Goal: Information Seeking & Learning: Learn about a topic

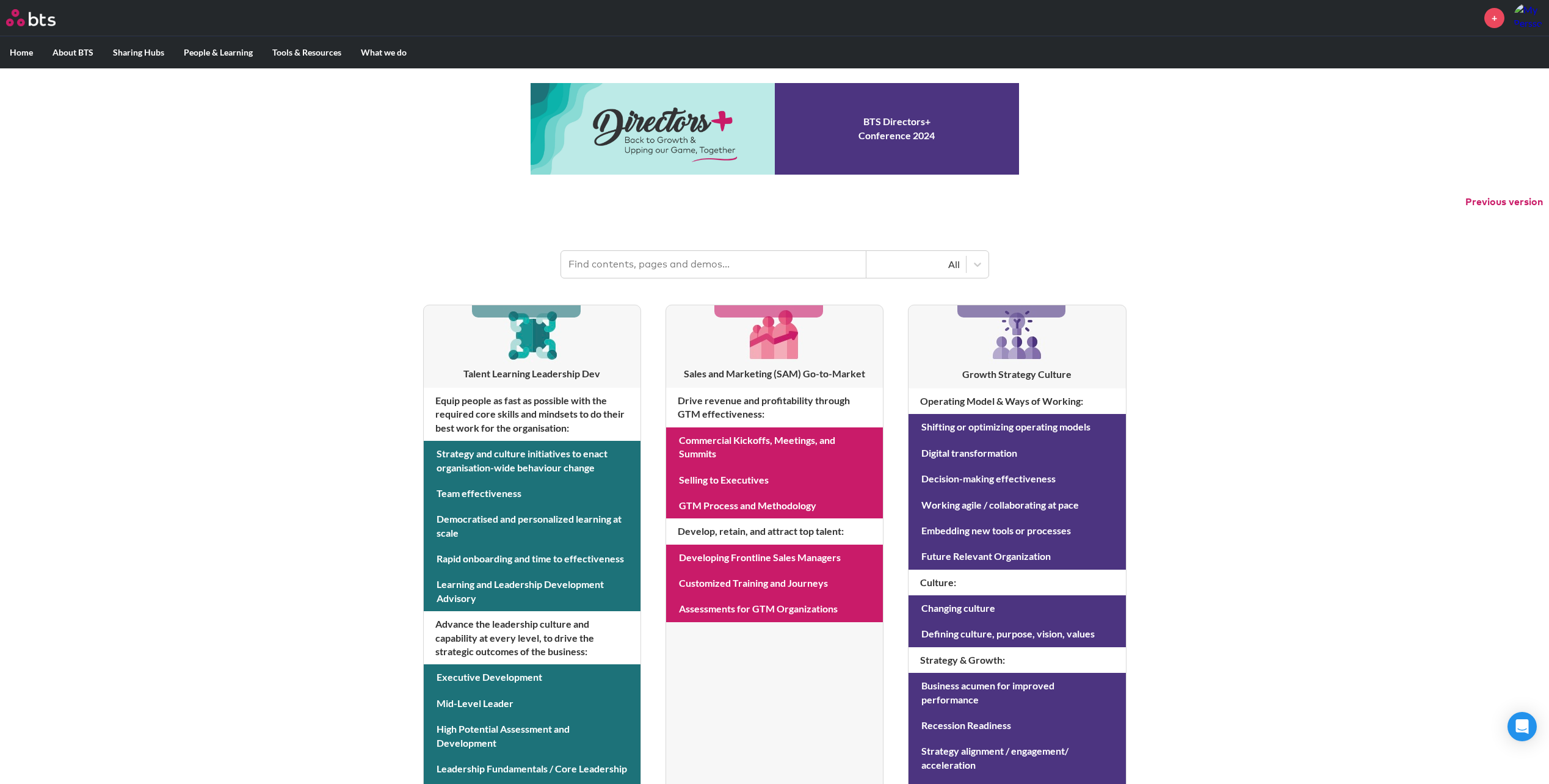
click at [621, 258] on input "text" at bounding box center [713, 265] width 306 height 27
type input "hexagons"
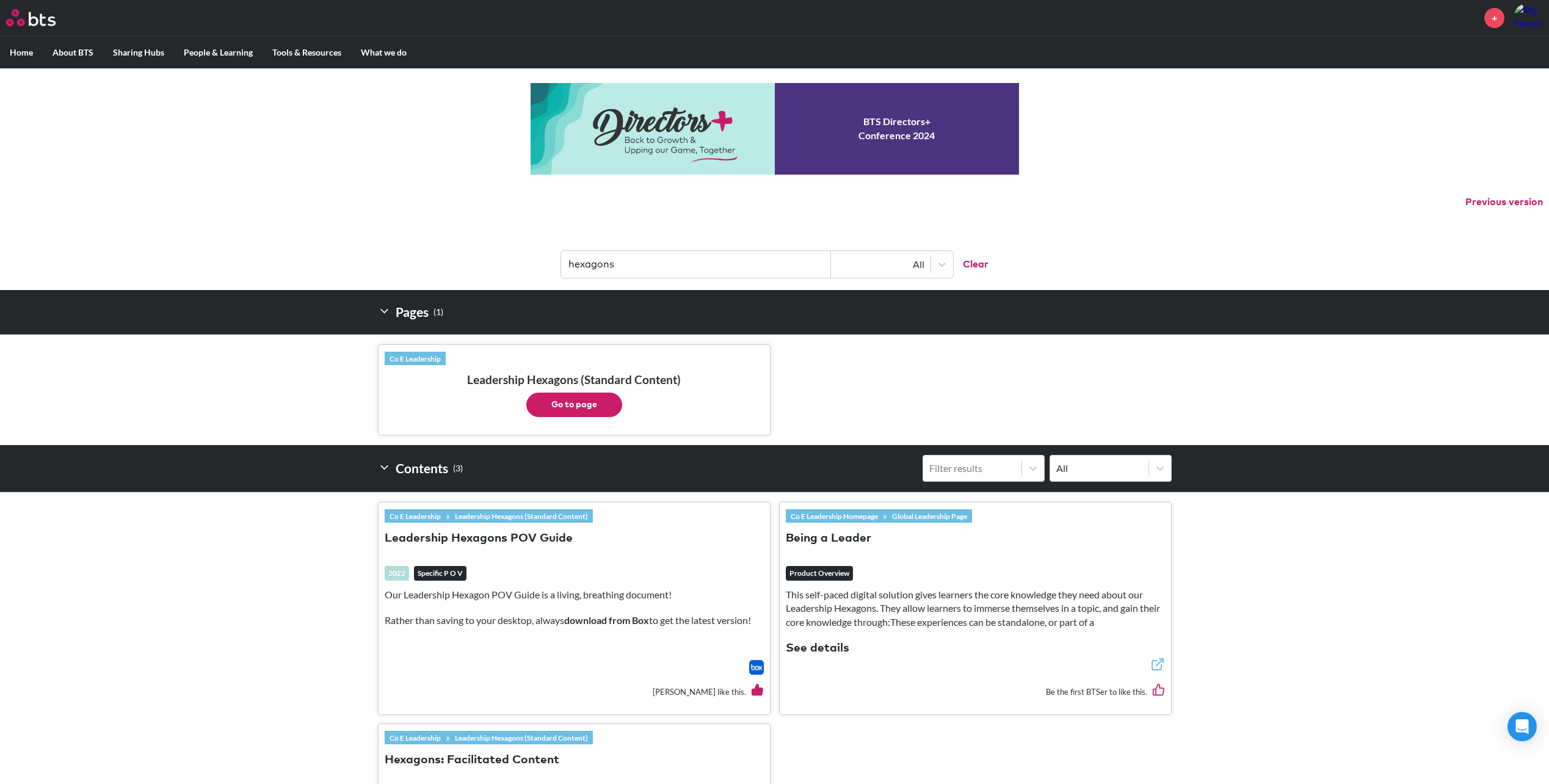
click at [570, 404] on button "Go to page" at bounding box center [575, 404] width 96 height 25
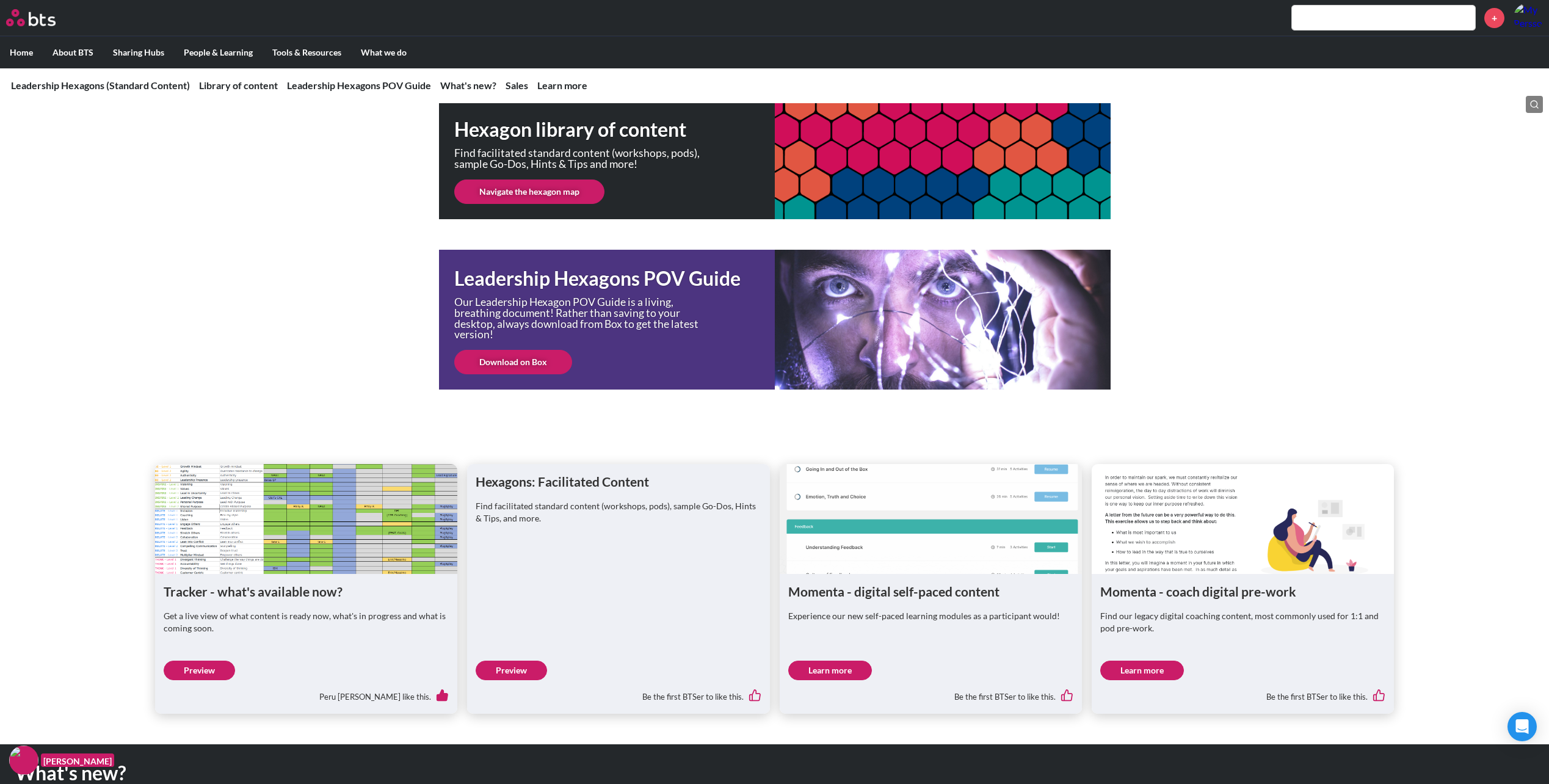
scroll to position [61, 0]
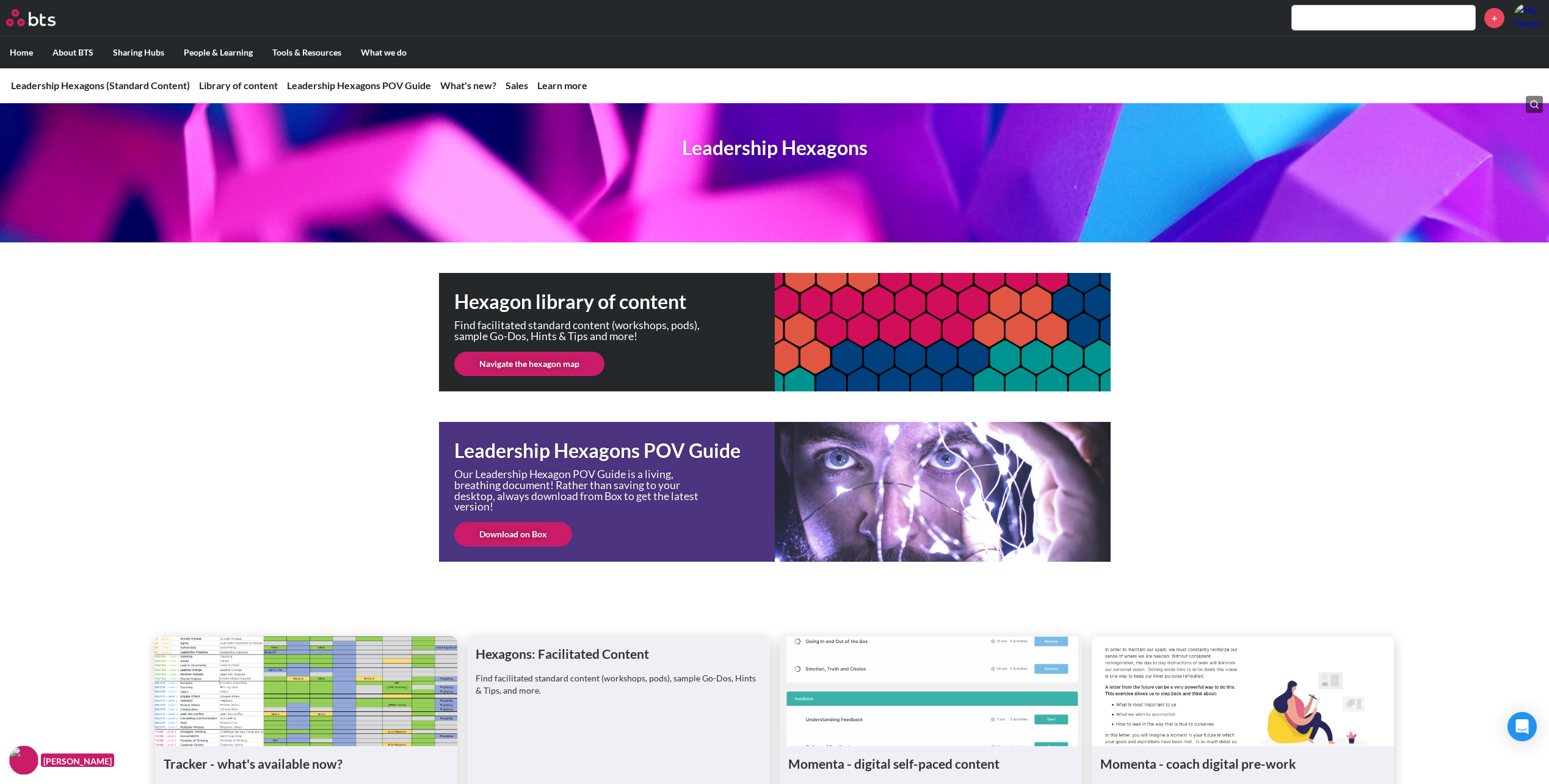
click at [528, 361] on link "Navigate the hexagon map" at bounding box center [529, 364] width 150 height 25
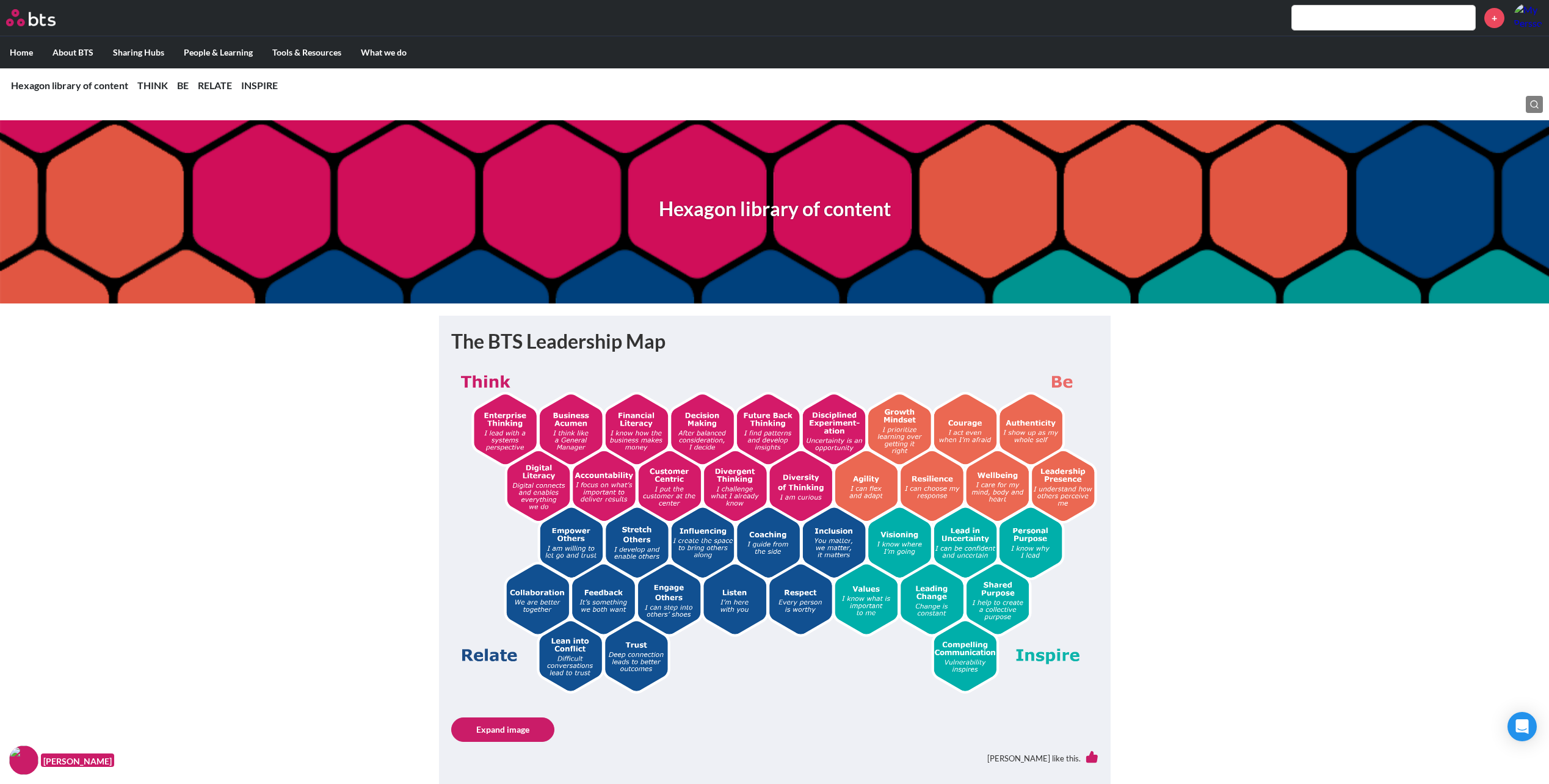
drag, startPoint x: 1558, startPoint y: 48, endPoint x: 1219, endPoint y: 435, distance: 514.5
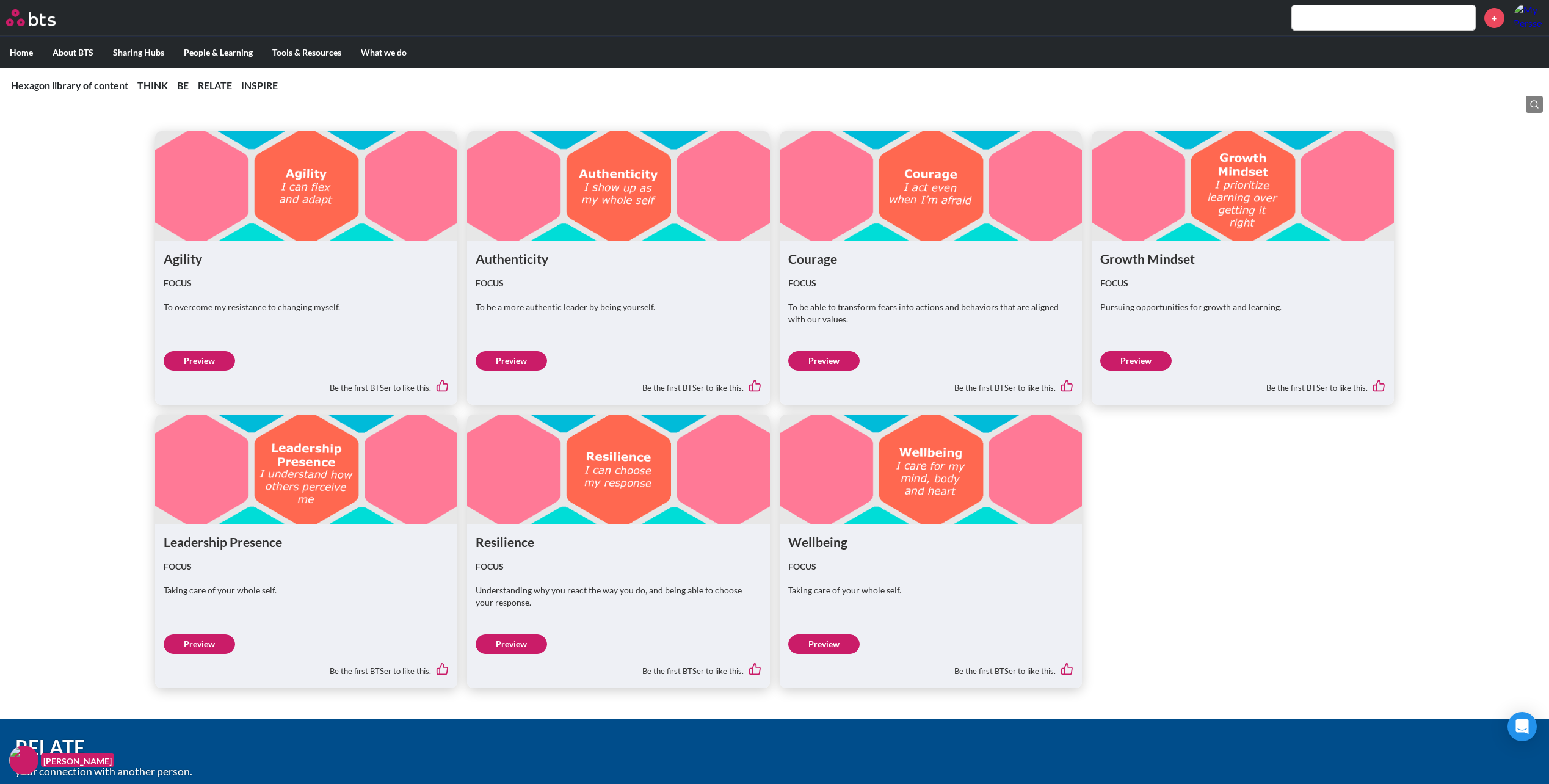
scroll to position [1892, 0]
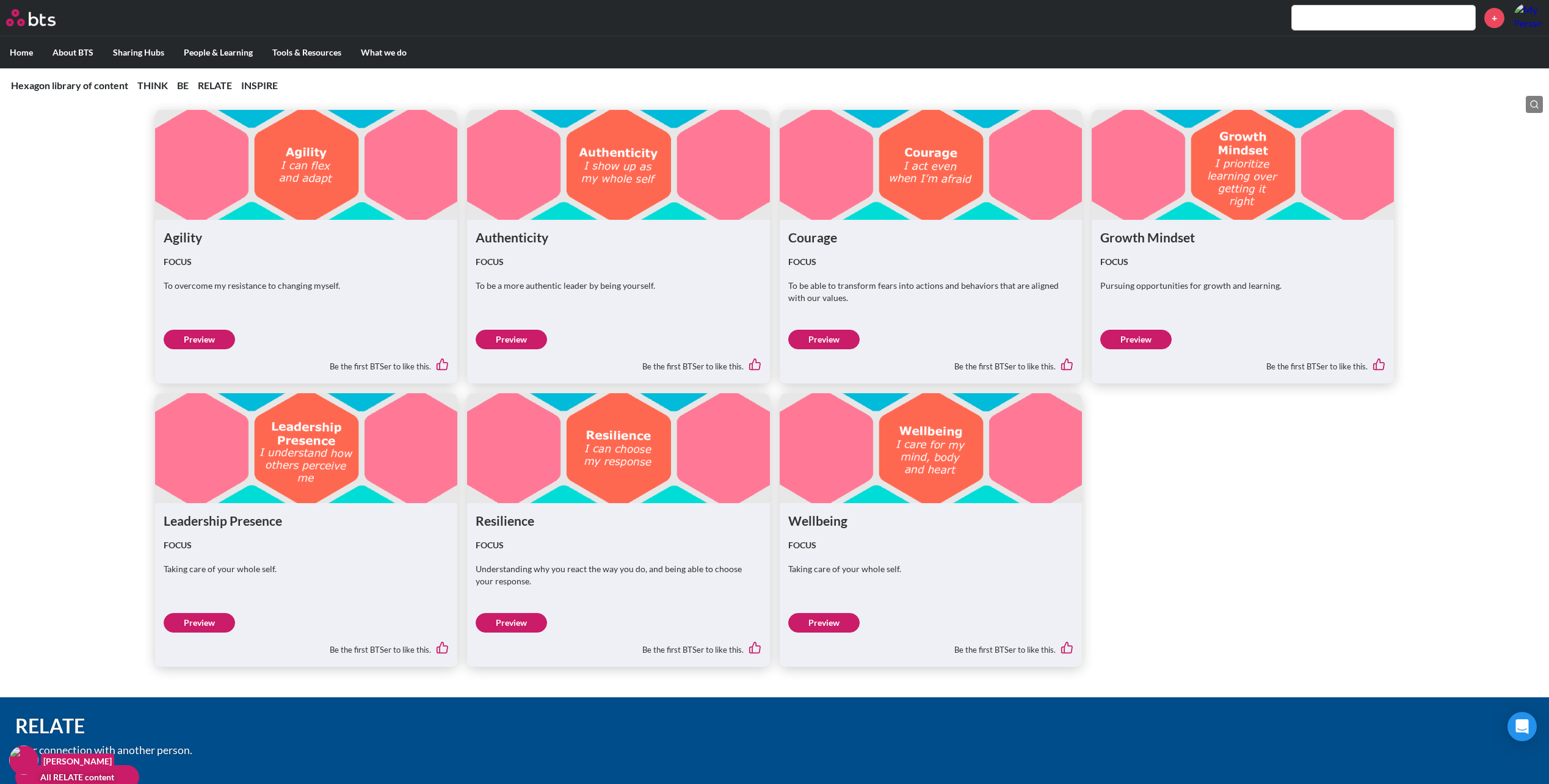
click at [525, 621] on link "Preview" at bounding box center [512, 622] width 72 height 19
click at [532, 621] on link "Preview" at bounding box center [512, 622] width 72 height 19
